Goal: Browse casually

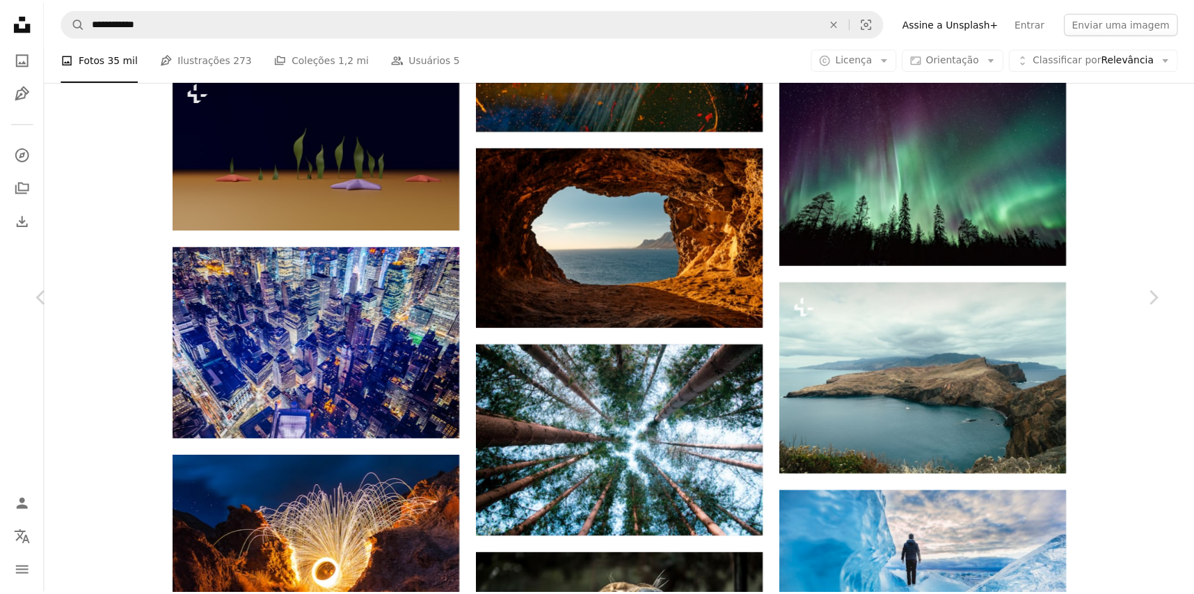
scroll to position [7098, 0]
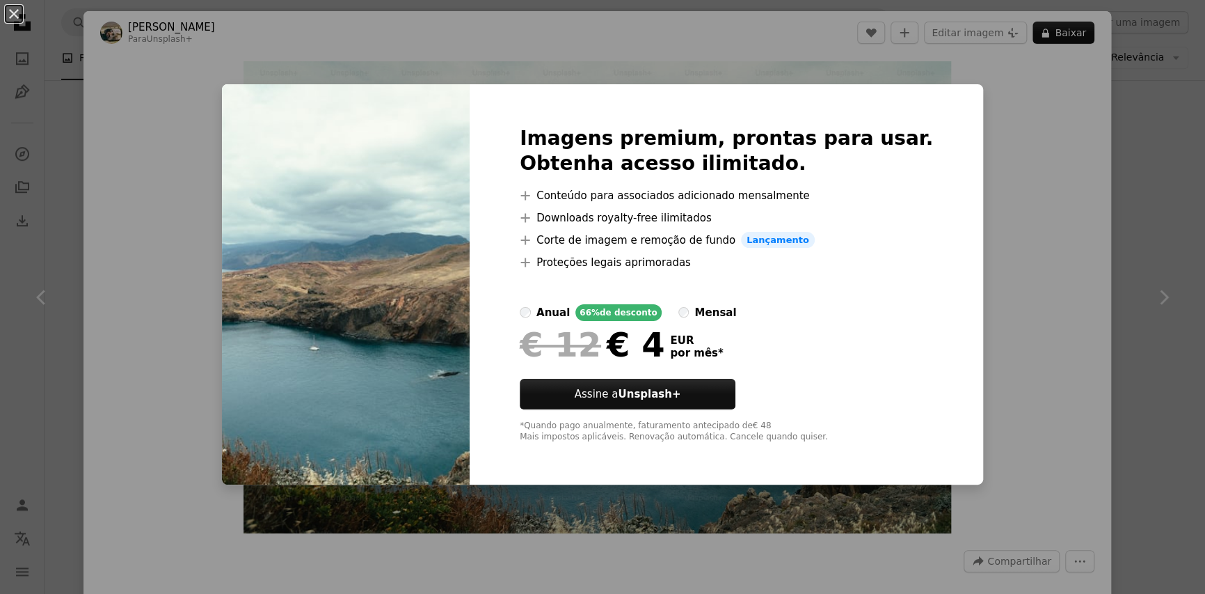
click at [1013, 240] on div "An X shape Imagens premium, prontas para usar. Obtenha acesso ilimitado. A plus…" at bounding box center [602, 297] width 1205 height 594
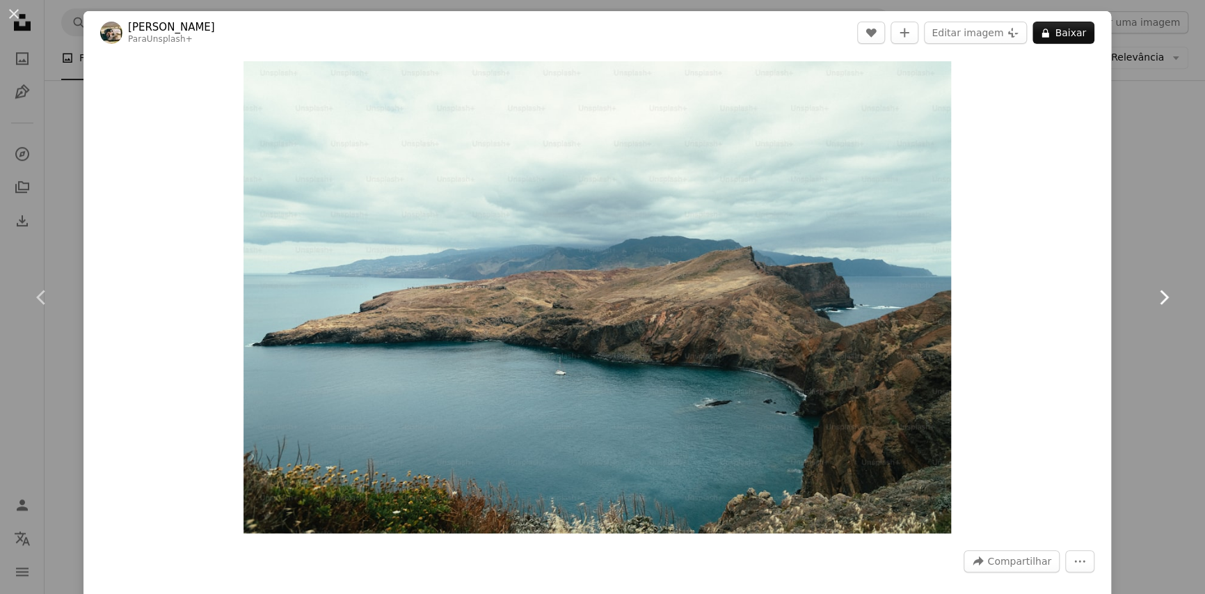
click at [1143, 329] on link "Chevron right" at bounding box center [1164, 297] width 84 height 134
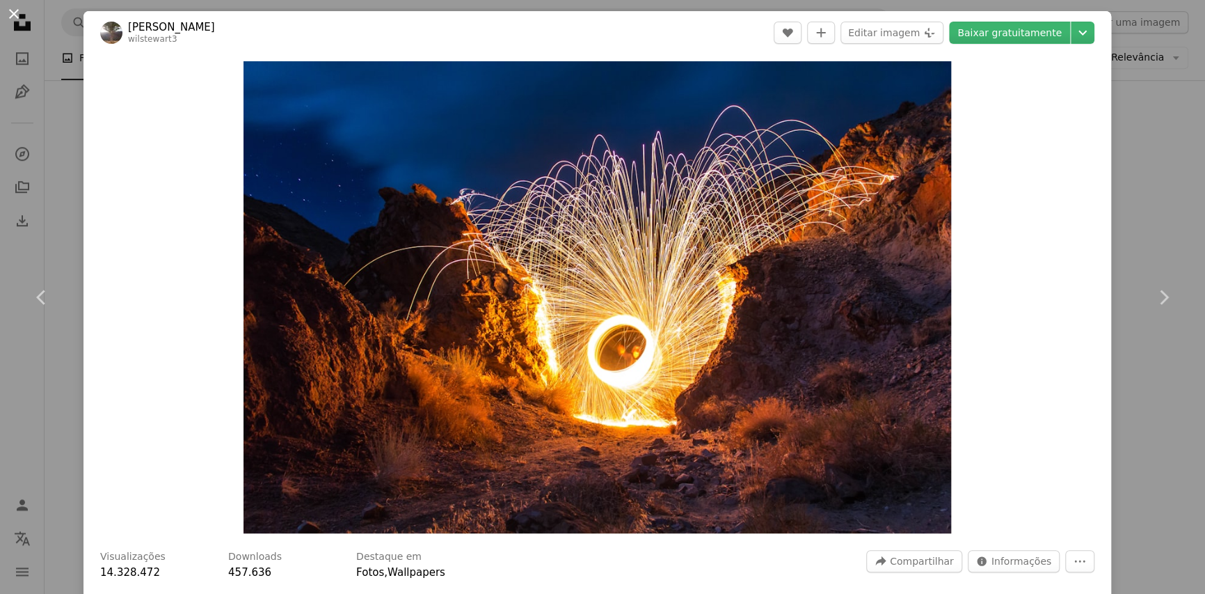
click at [14, 10] on button "An X shape" at bounding box center [14, 14] width 17 height 17
